Goal: Task Accomplishment & Management: Manage account settings

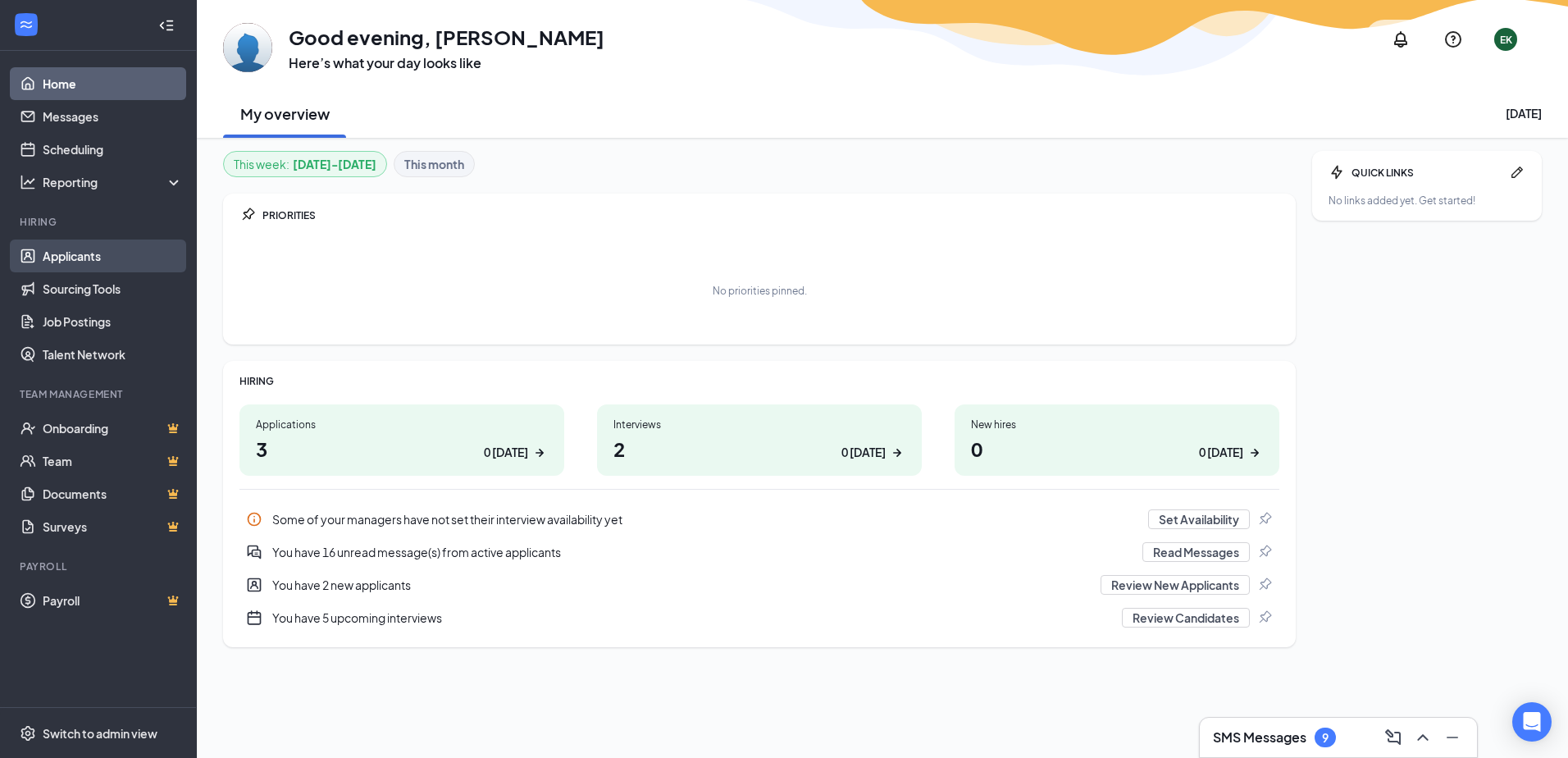
click at [96, 261] on link "Applicants" at bounding box center [113, 256] width 140 height 33
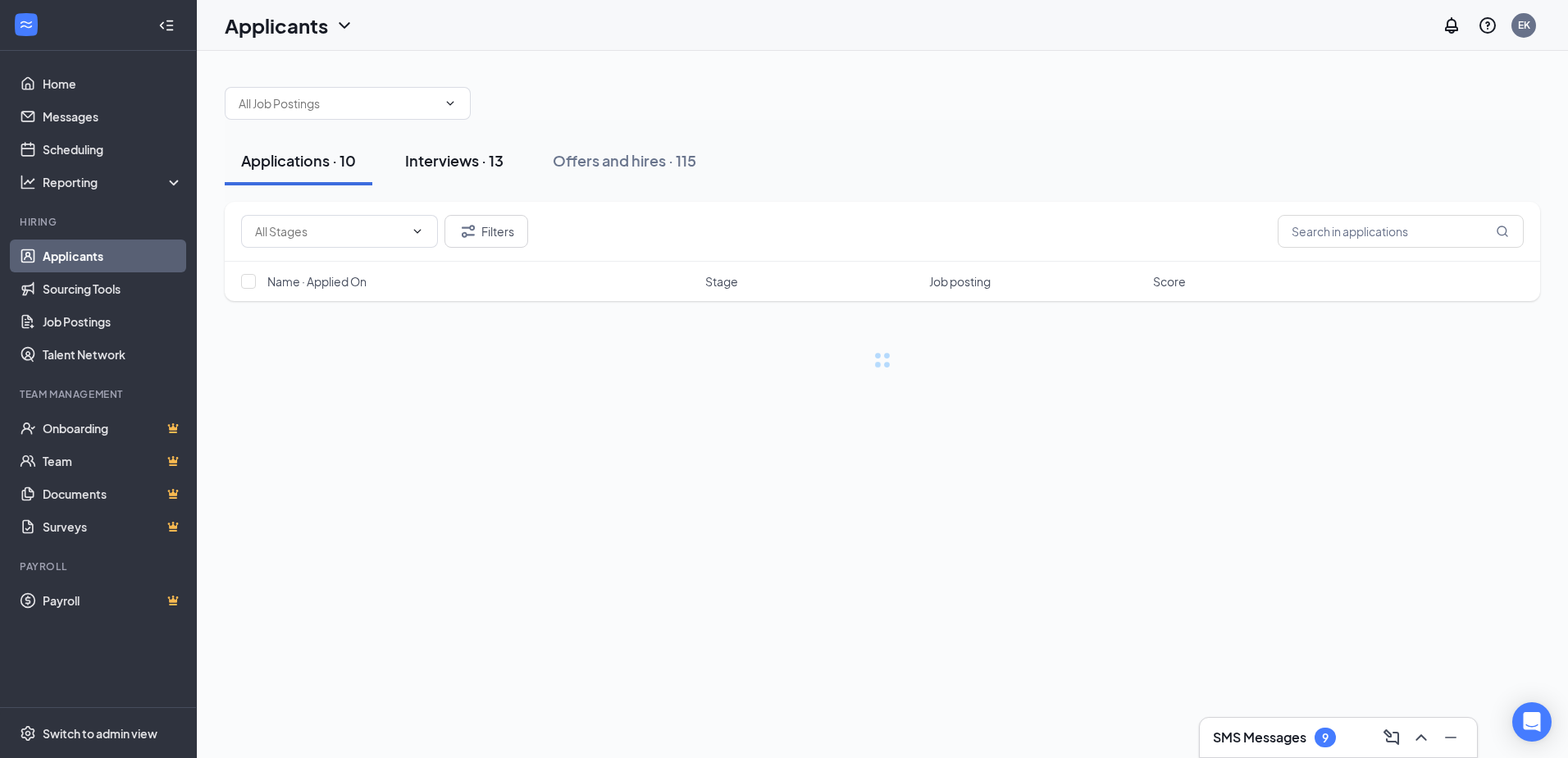
click at [459, 160] on div "Interviews · 13" at bounding box center [454, 160] width 98 height 20
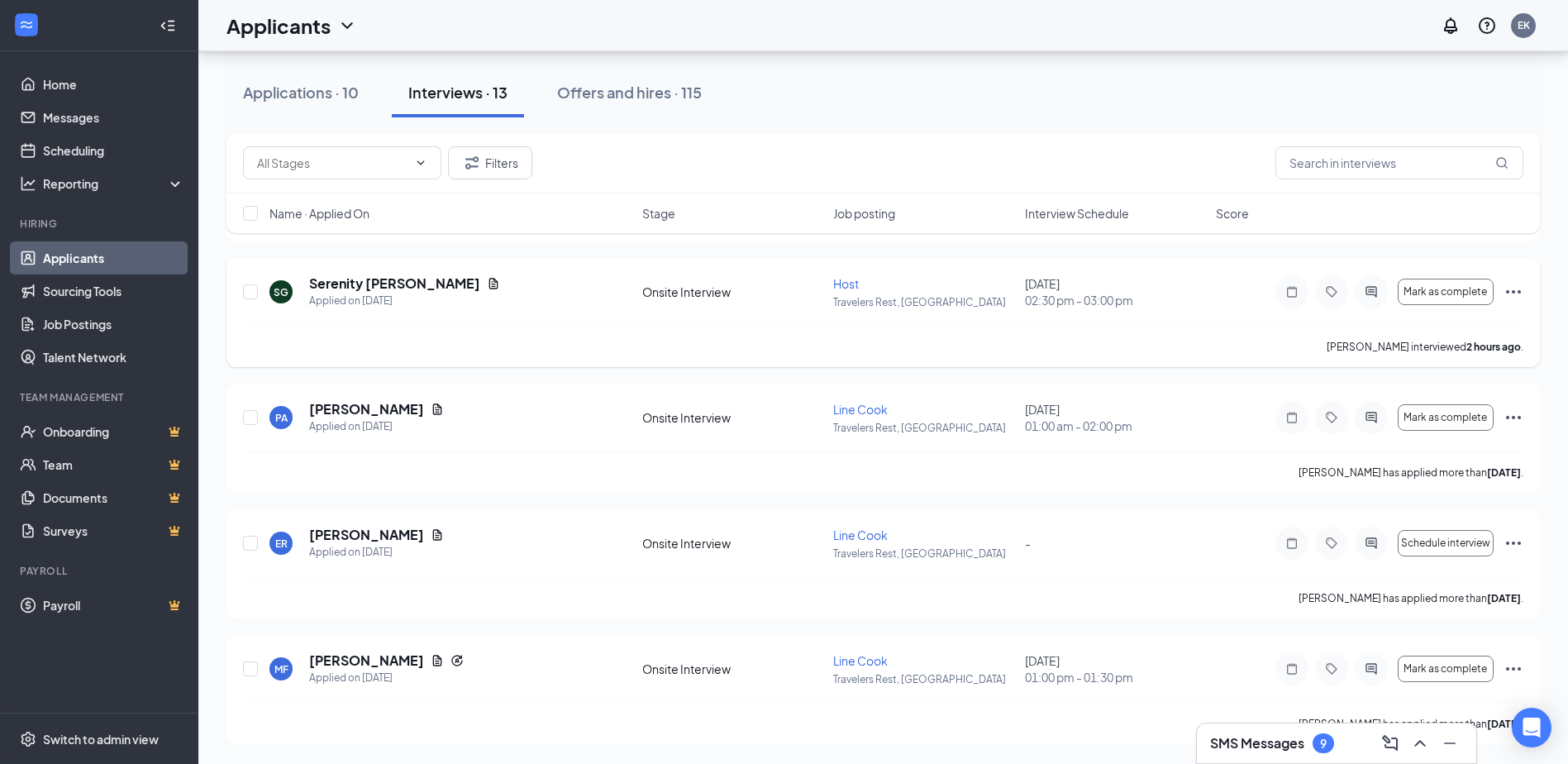
scroll to position [696, 0]
